Goal: Task Accomplishment & Management: Use online tool/utility

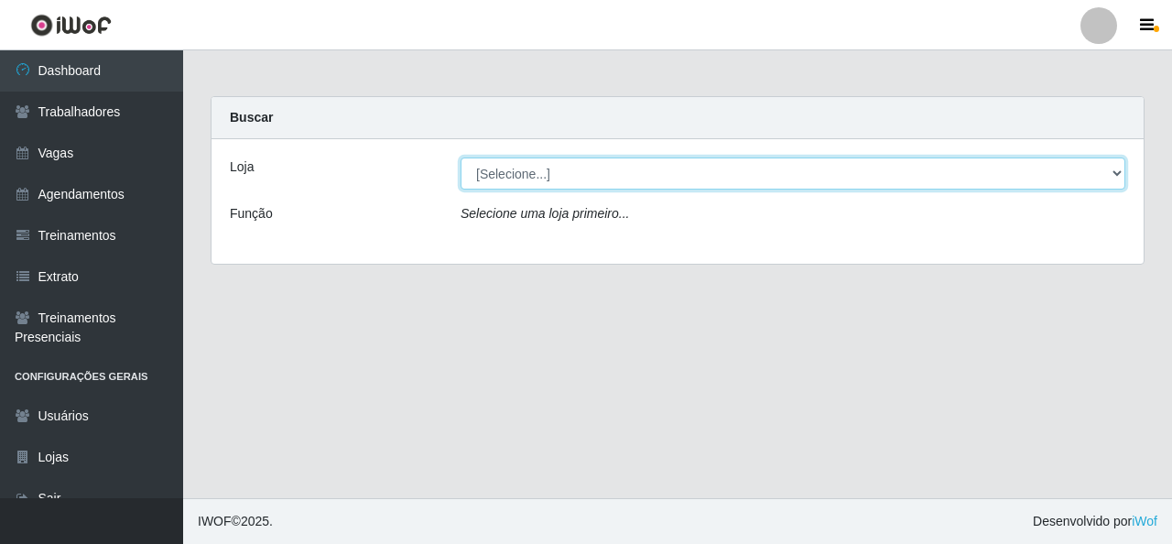
click at [612, 178] on select "[Selecione...] Rede Econômico - Malvinas Rede Econômico - Prata" at bounding box center [793, 173] width 665 height 32
select select "194"
click at [461, 157] on select "[Selecione...] Rede Econômico - Malvinas Rede Econômico - Prata" at bounding box center [793, 173] width 665 height 32
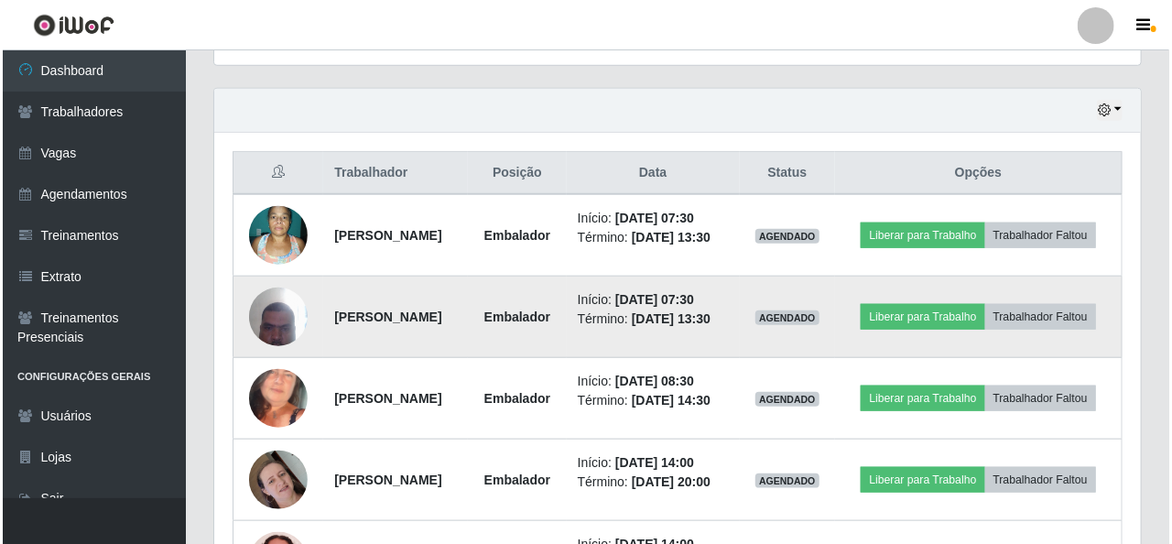
scroll to position [641, 0]
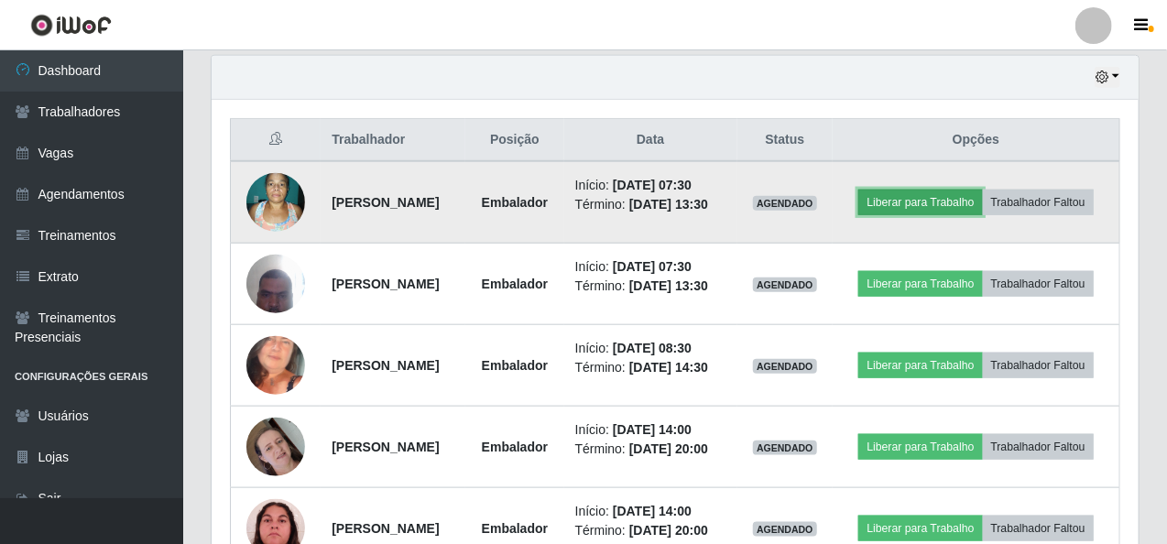
click at [961, 190] on button "Liberar para Trabalho" at bounding box center [920, 203] width 124 height 26
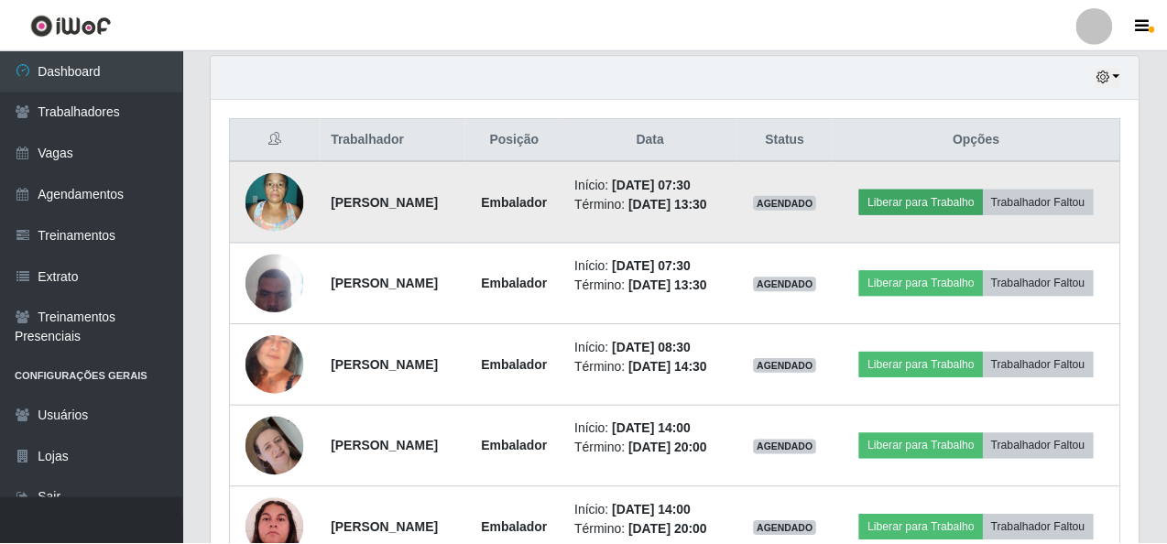
scroll to position [380, 919]
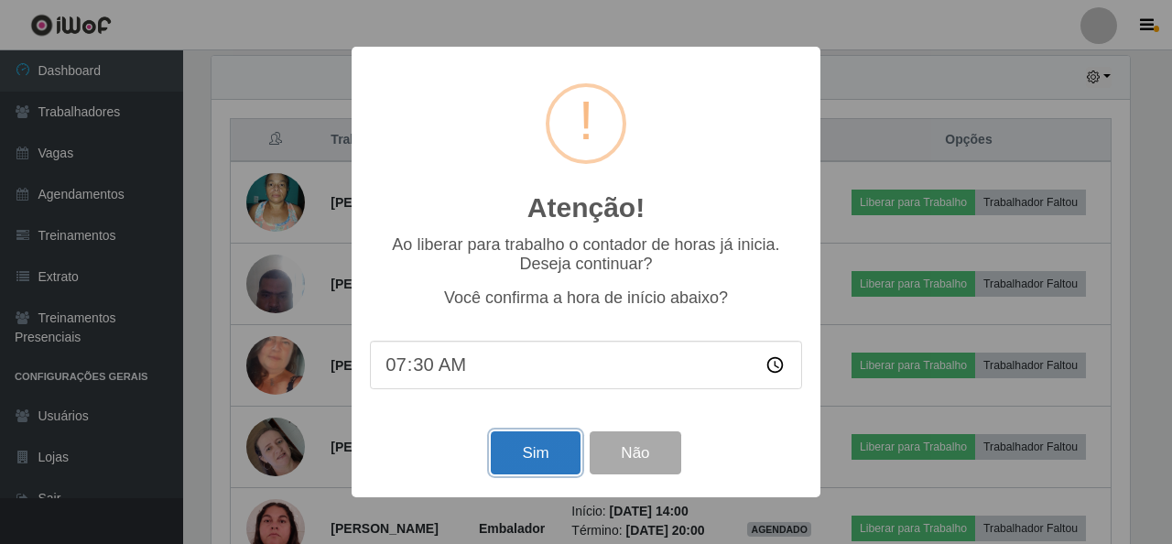
click at [513, 458] on button "Sim" at bounding box center [535, 452] width 89 height 43
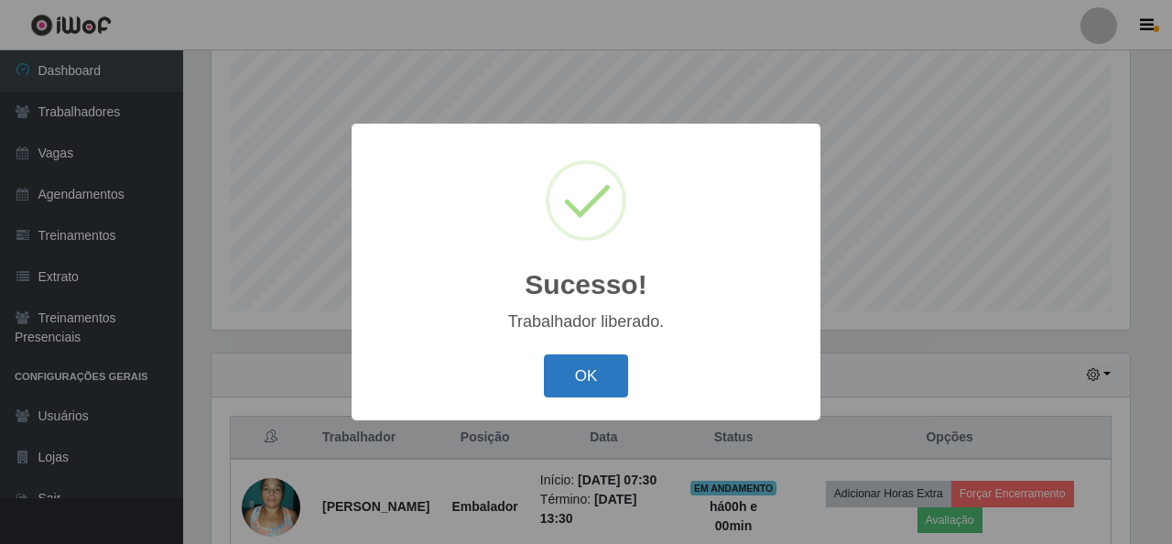
click at [577, 368] on button "OK" at bounding box center [586, 375] width 85 height 43
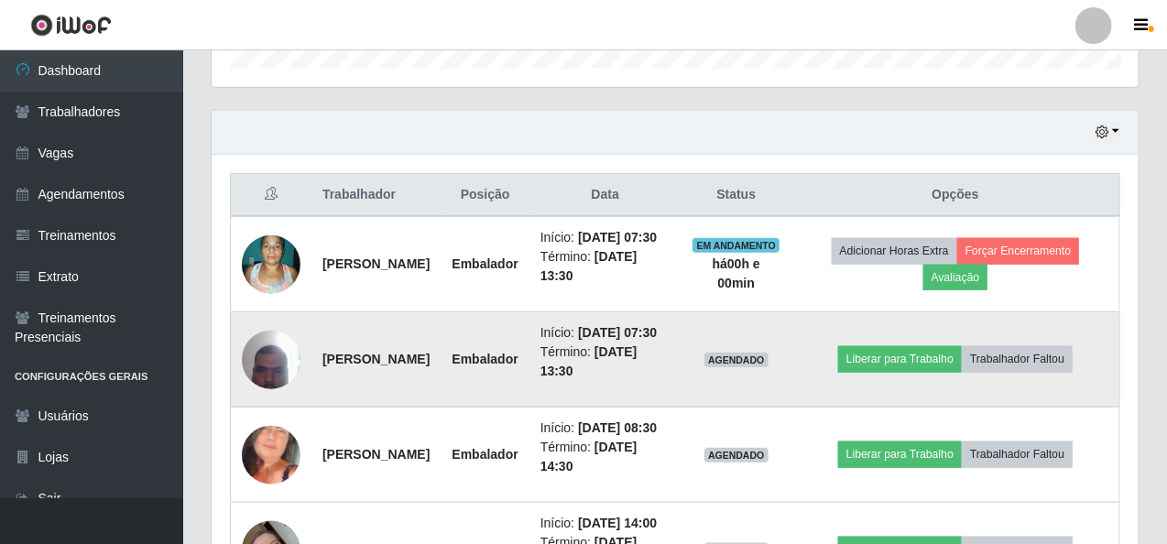
scroll to position [618, 0]
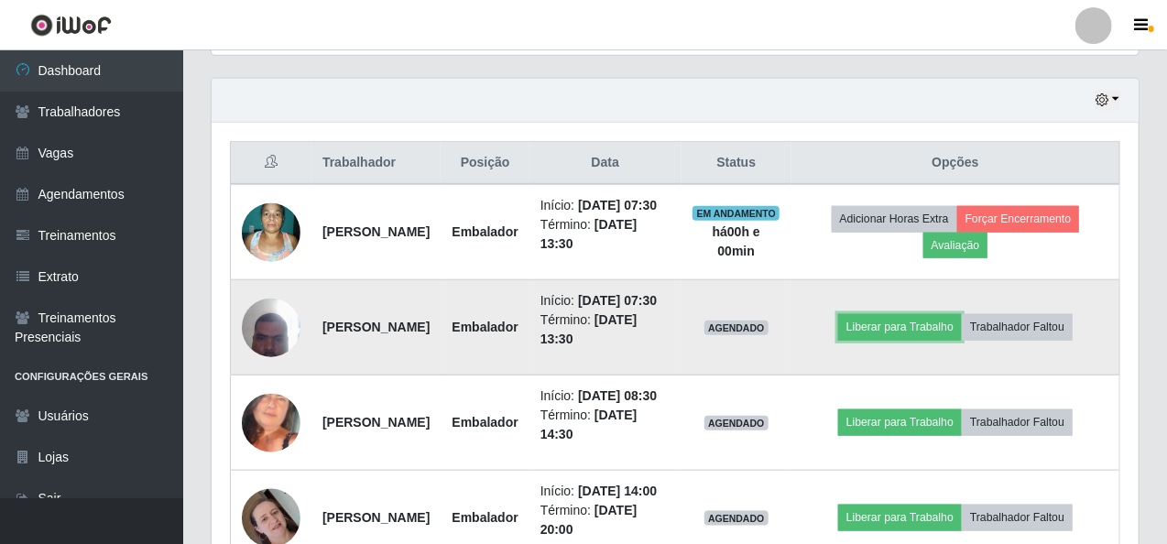
click at [935, 340] on button "Liberar para Trabalho" at bounding box center [900, 327] width 124 height 26
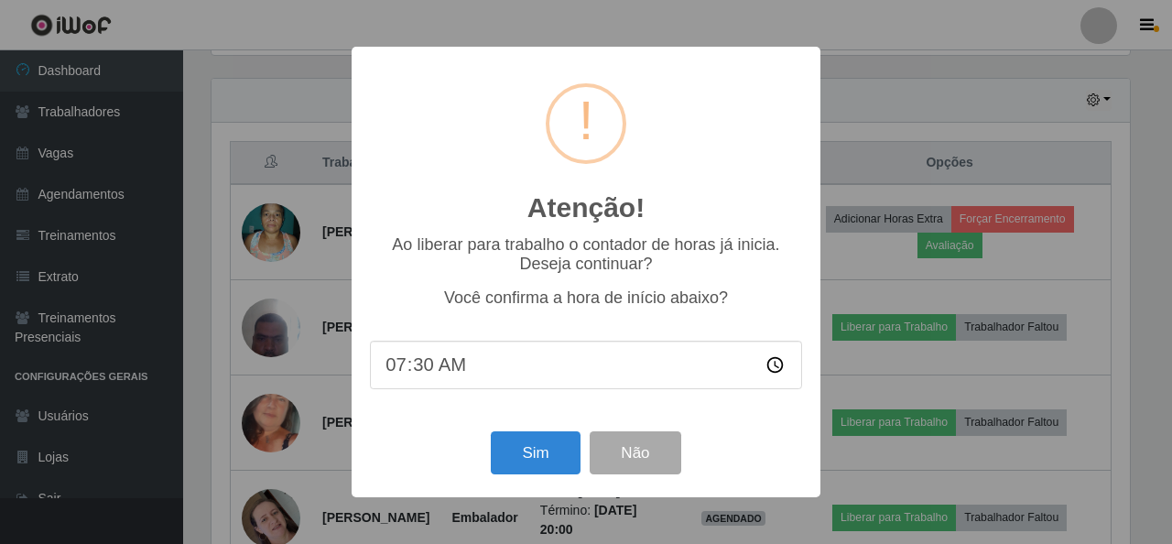
click at [288, 265] on div "Atenção! × Ao liberar para trabalho o contador de horas já inicia. Deseja conti…" at bounding box center [586, 272] width 1172 height 544
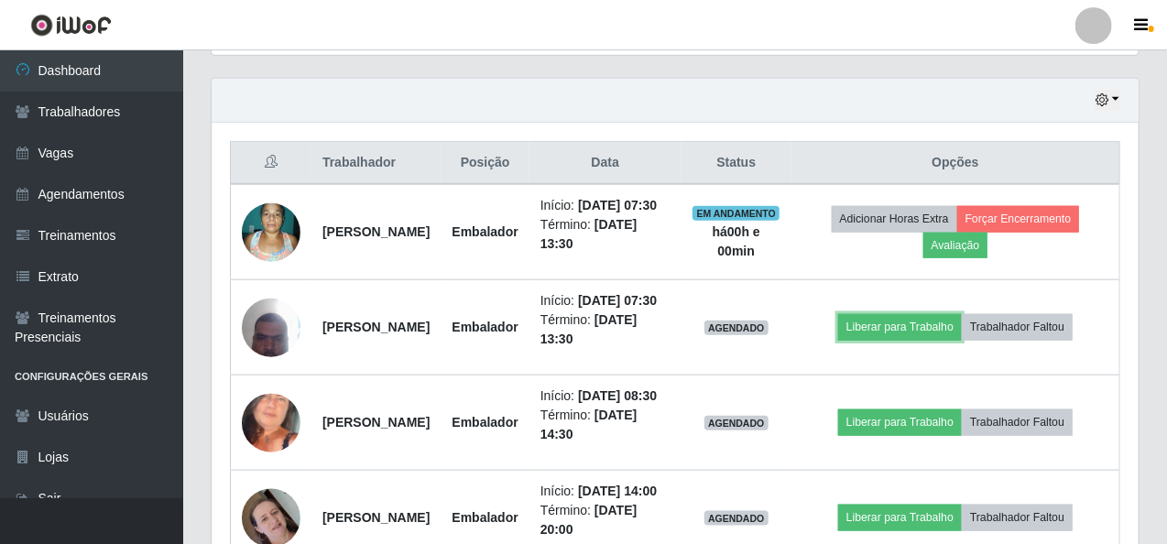
scroll to position [380, 927]
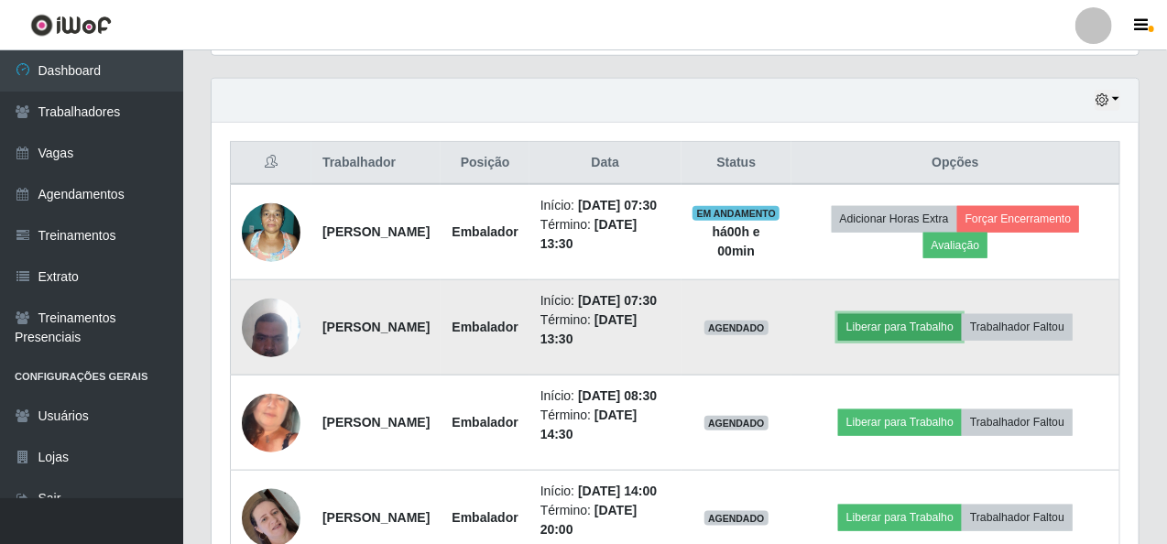
click at [937, 340] on button "Liberar para Trabalho" at bounding box center [900, 327] width 124 height 26
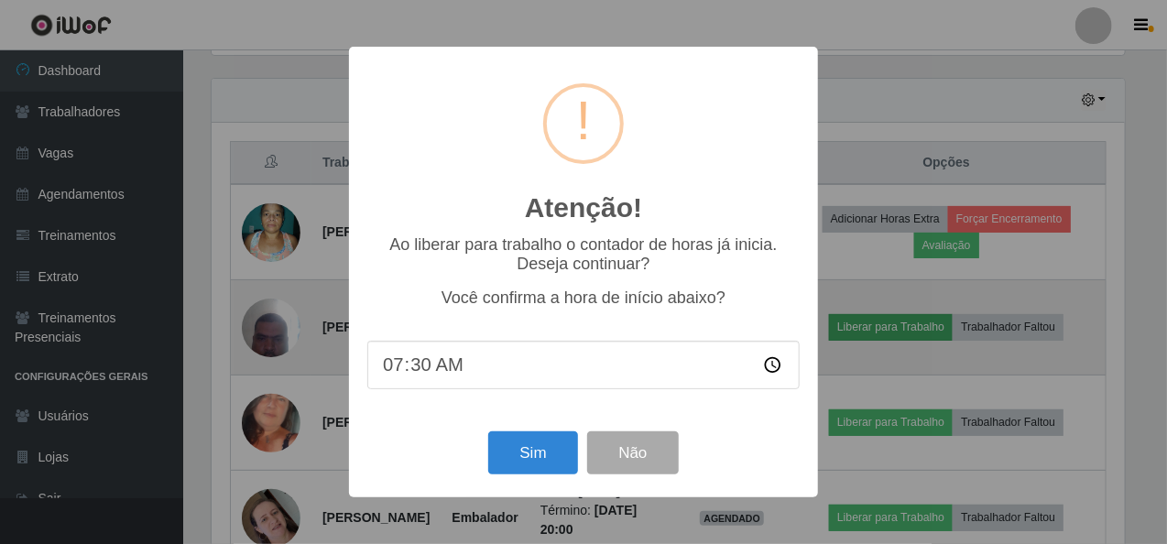
scroll to position [380, 919]
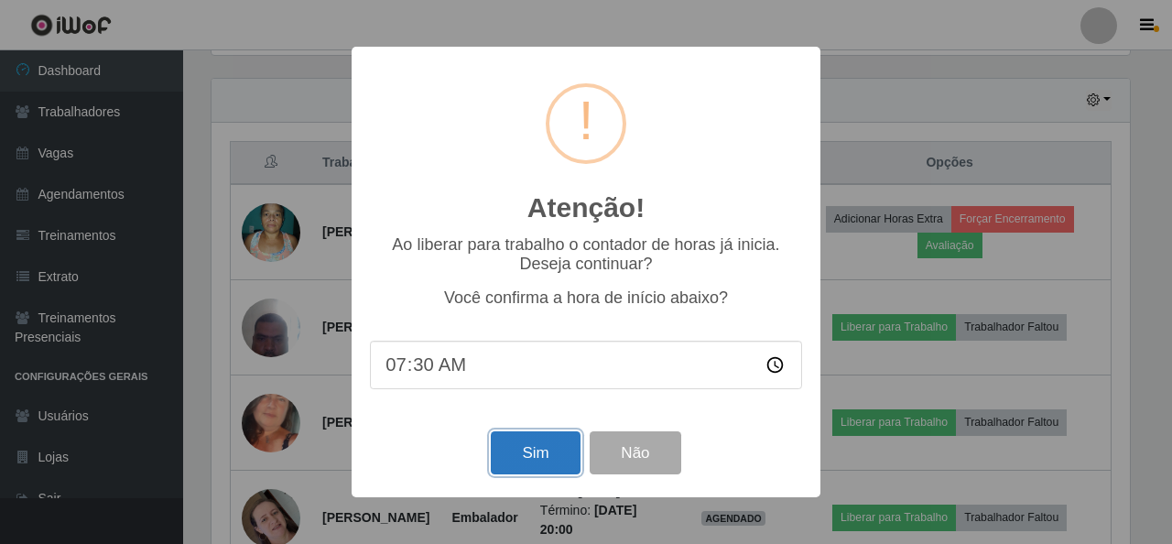
click at [559, 448] on button "Sim" at bounding box center [535, 452] width 89 height 43
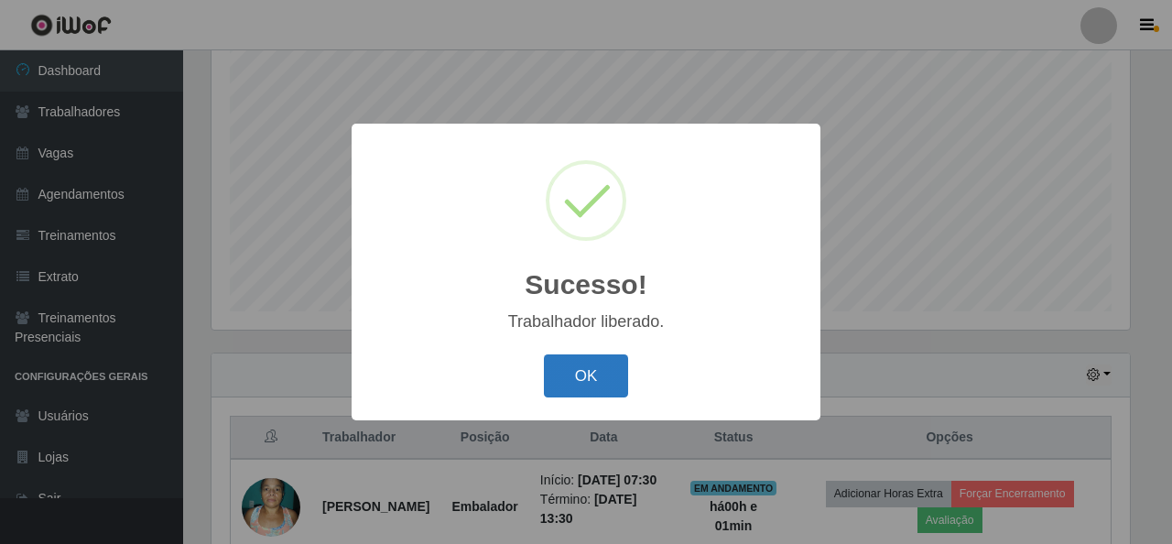
click at [583, 378] on button "OK" at bounding box center [586, 375] width 85 height 43
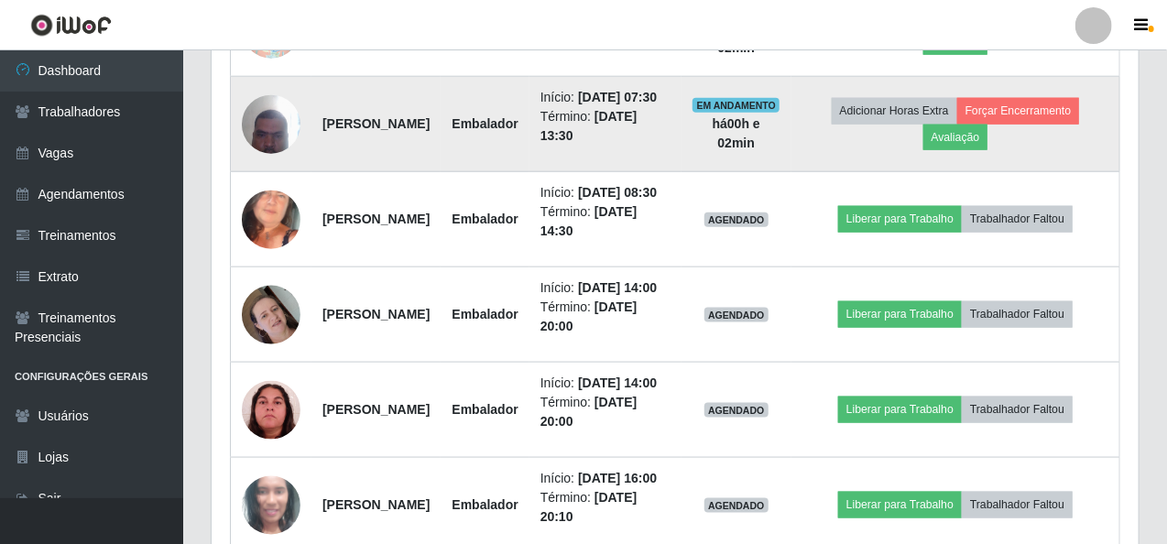
scroll to position [824, 0]
